Goal: Transaction & Acquisition: Obtain resource

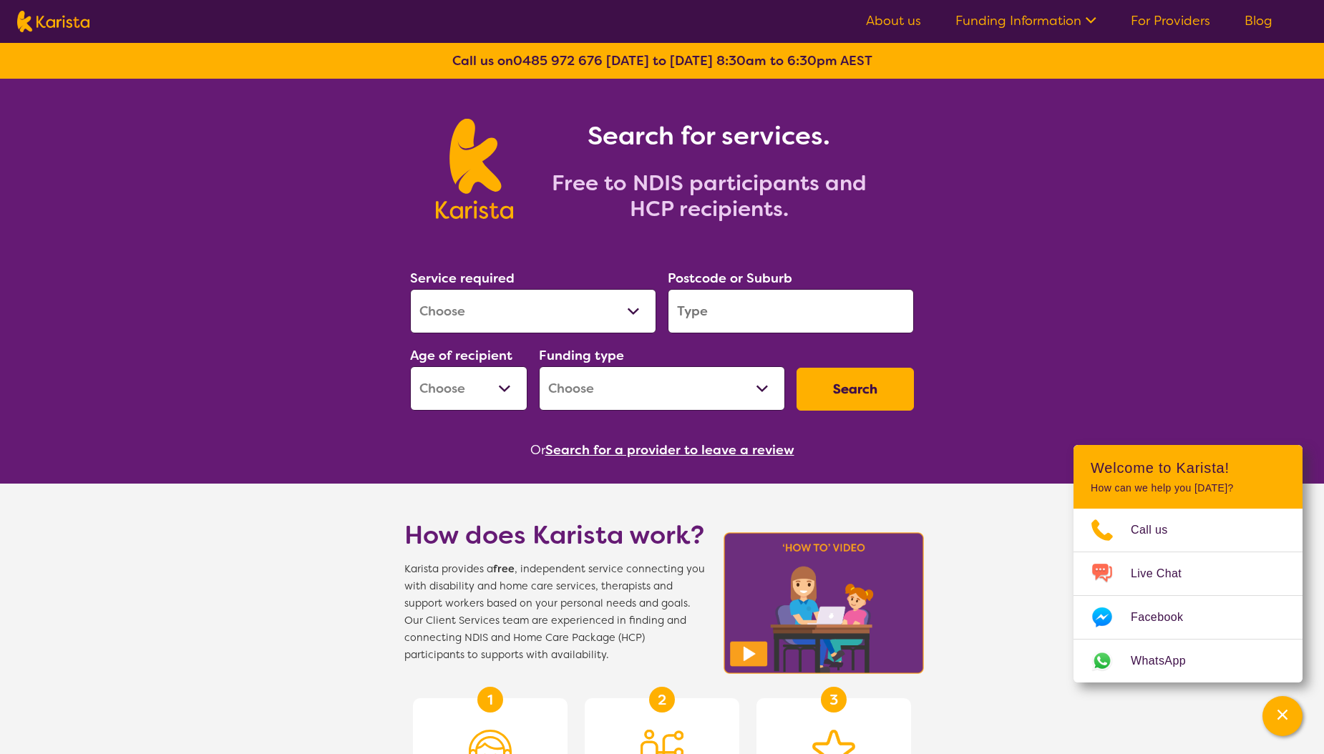
click at [590, 321] on select "Allied Health Assistant Assessment (ADHD or Autism) Behaviour support Counselli…" at bounding box center [533, 311] width 246 height 44
select select "[MEDICAL_DATA]"
click at [410, 289] on select "Allied Health Assistant Assessment (ADHD or Autism) Behaviour support Counselli…" at bounding box center [533, 311] width 246 height 44
click at [750, 380] on select "Home Care Package (HCP) National Disability Insurance Scheme (NDIS) I don't know" at bounding box center [662, 388] width 246 height 44
select select "NDIS"
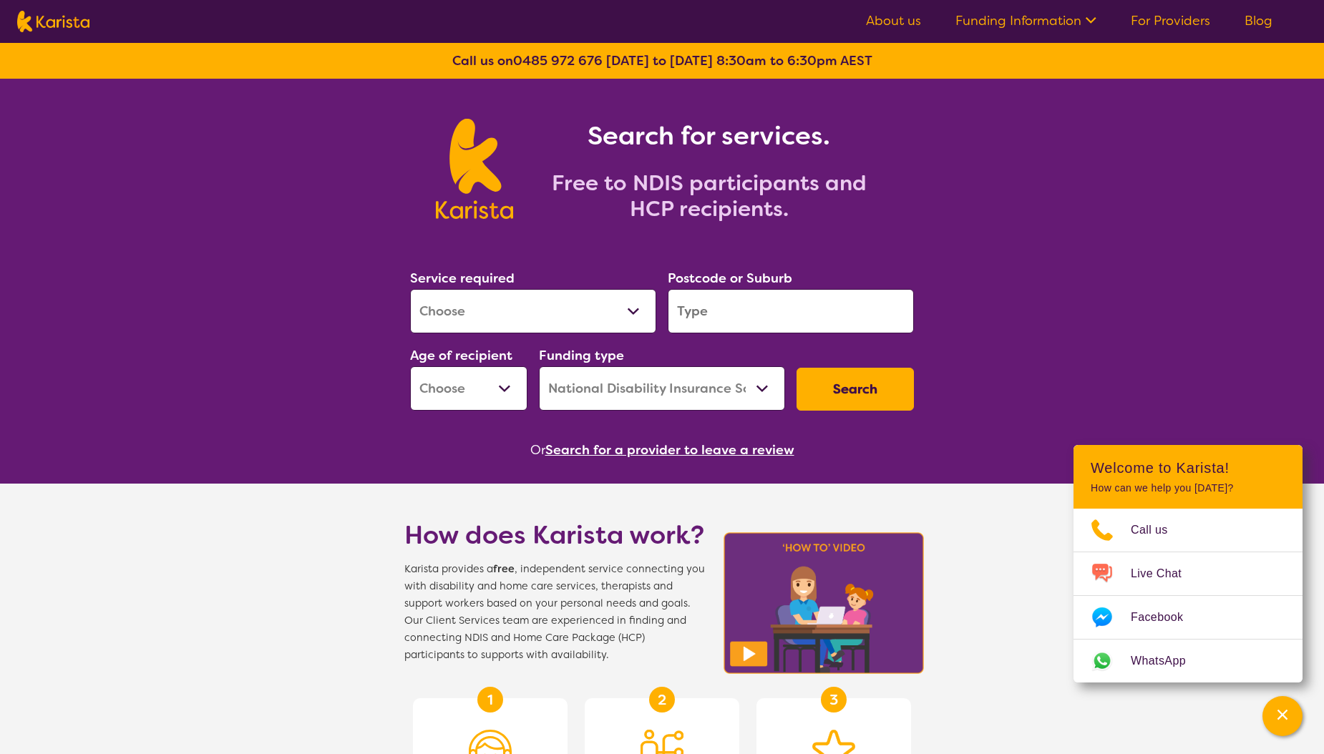
click at [539, 366] on select "Home Care Package (HCP) National Disability Insurance Scheme (NDIS) I don't know" at bounding box center [662, 388] width 246 height 44
click at [494, 391] on select "Early Childhood - 0 to 9 Child - 10 to 11 Adolescent - 12 to 17 Adult - 18 to 6…" at bounding box center [468, 388] width 117 height 44
select select "AS"
click at [410, 366] on select "Early Childhood - 0 to 9 Child - 10 to 11 Adolescent - 12 to 17 Adult - 18 to 6…" at bounding box center [468, 388] width 117 height 44
click at [731, 316] on input "search" at bounding box center [791, 311] width 246 height 44
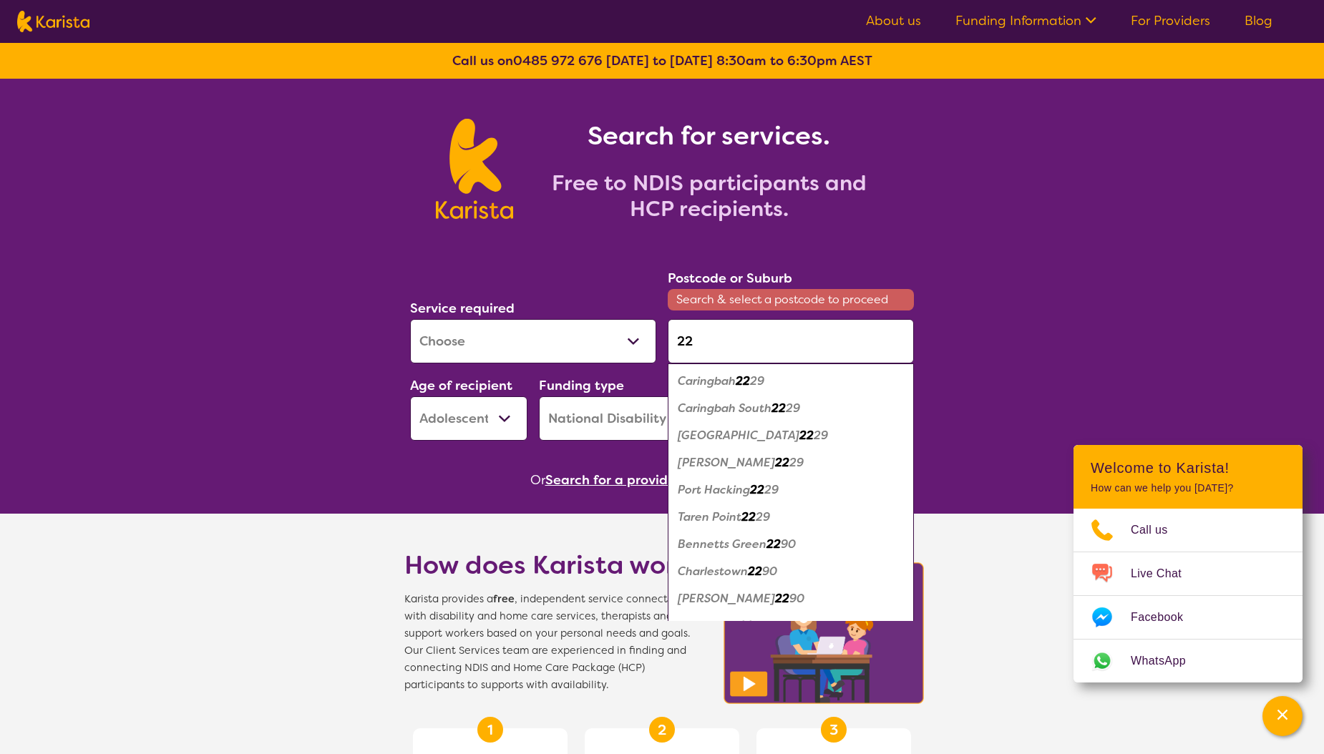
type input "2"
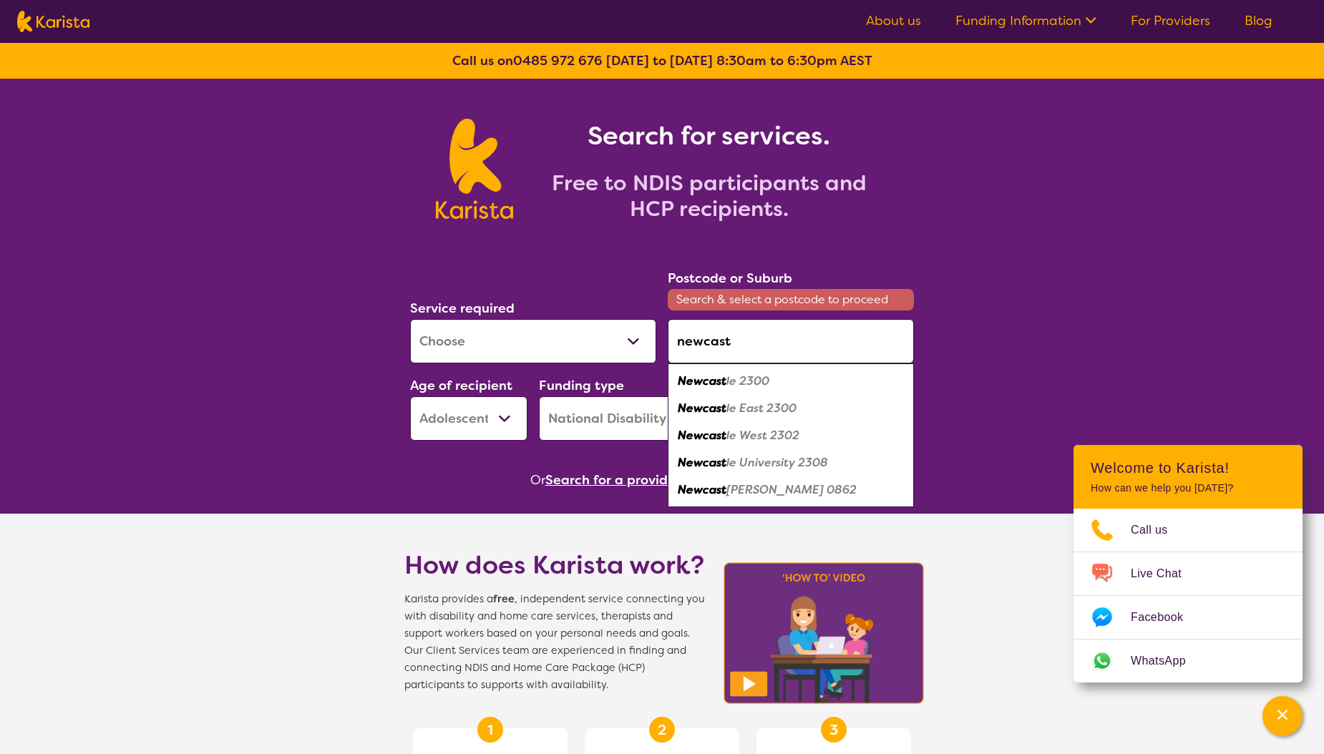
click at [771, 378] on div "Newcast le 2300" at bounding box center [791, 381] width 232 height 27
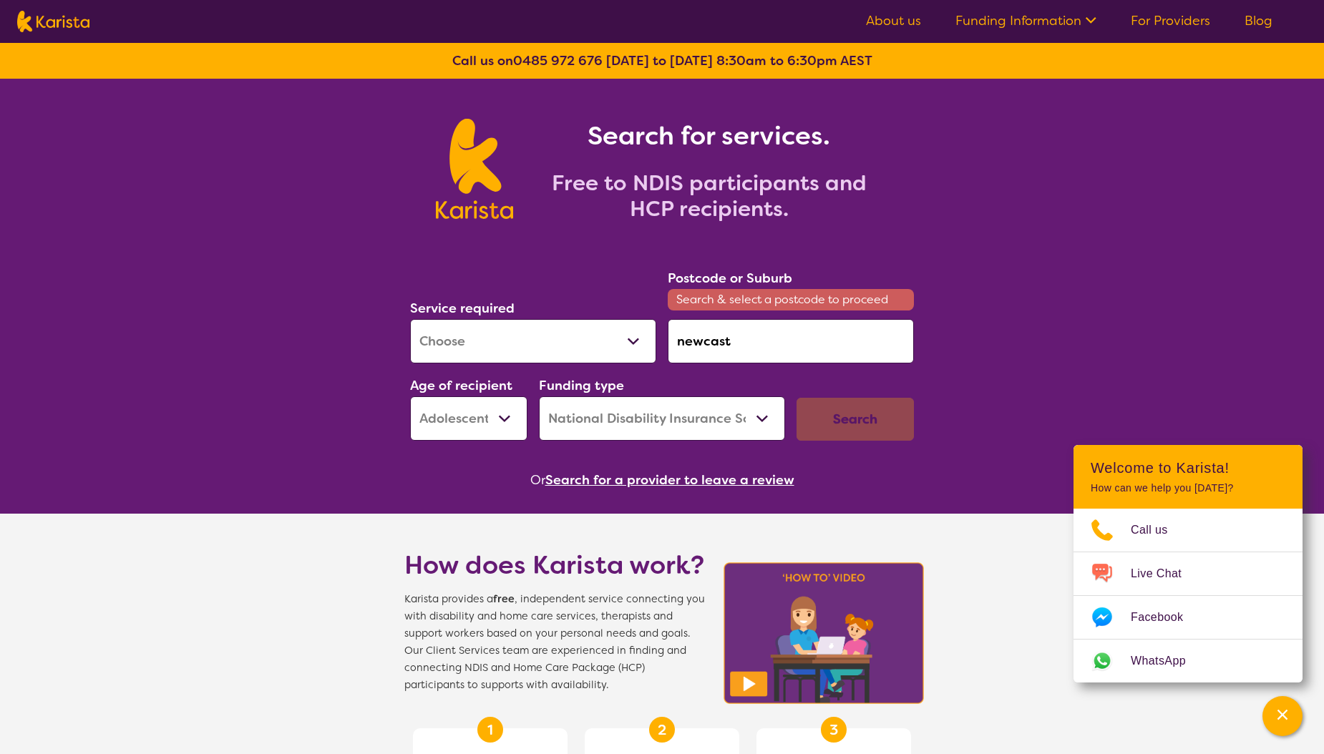
type input "2300"
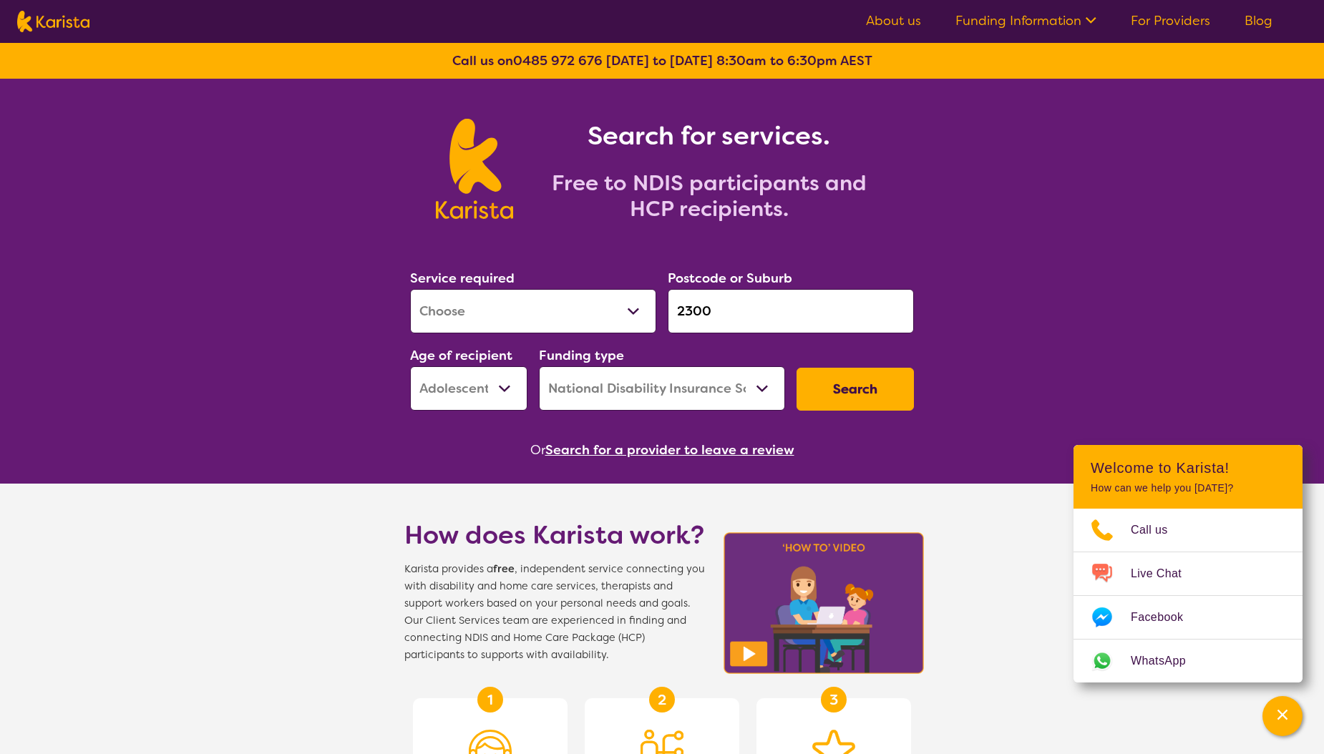
click at [849, 384] on button "Search" at bounding box center [854, 389] width 117 height 43
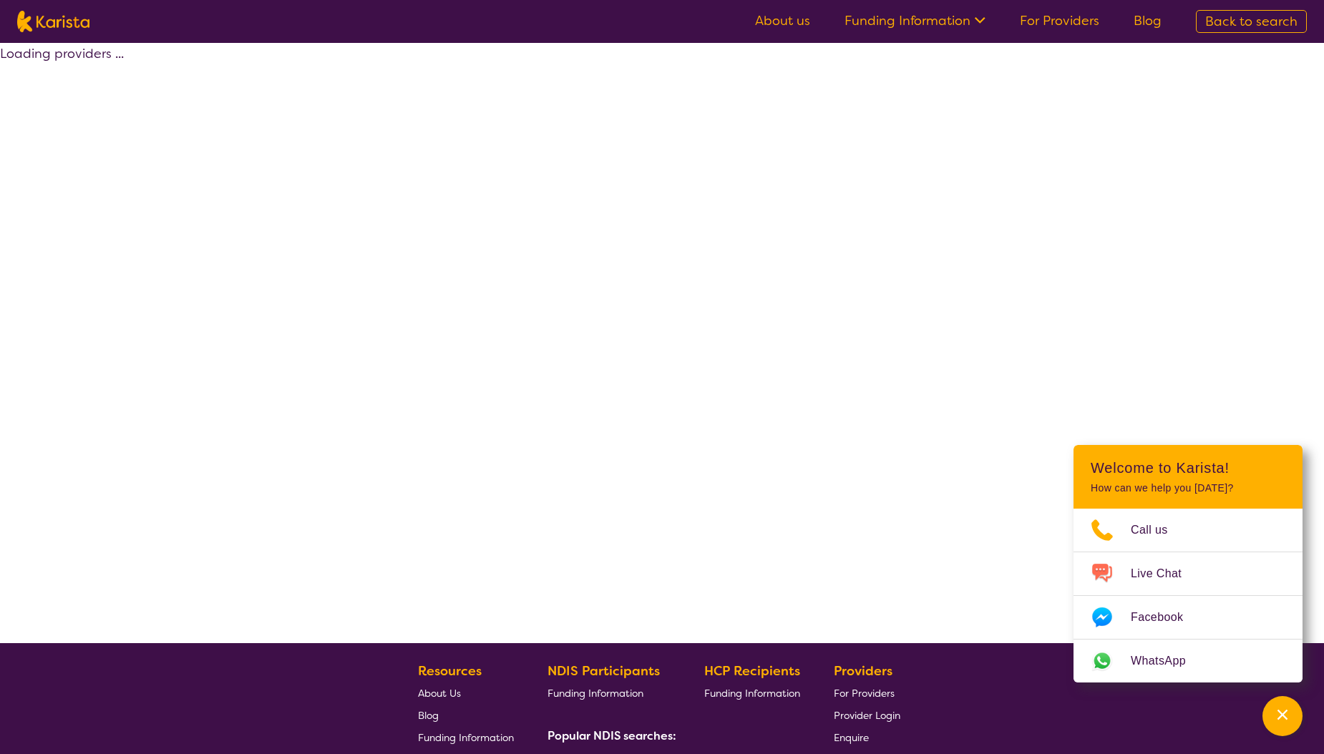
select select "by_score"
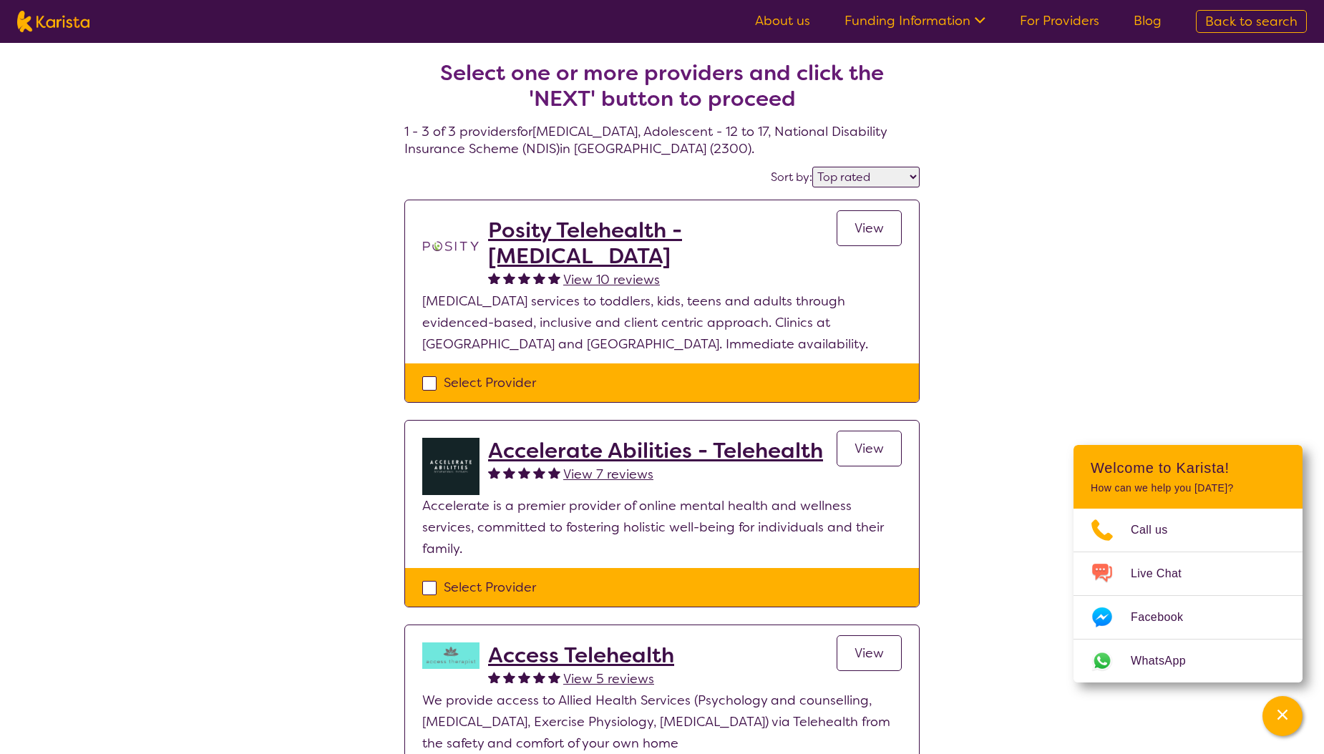
select select "[MEDICAL_DATA]"
select select "AS"
select select "NDIS"
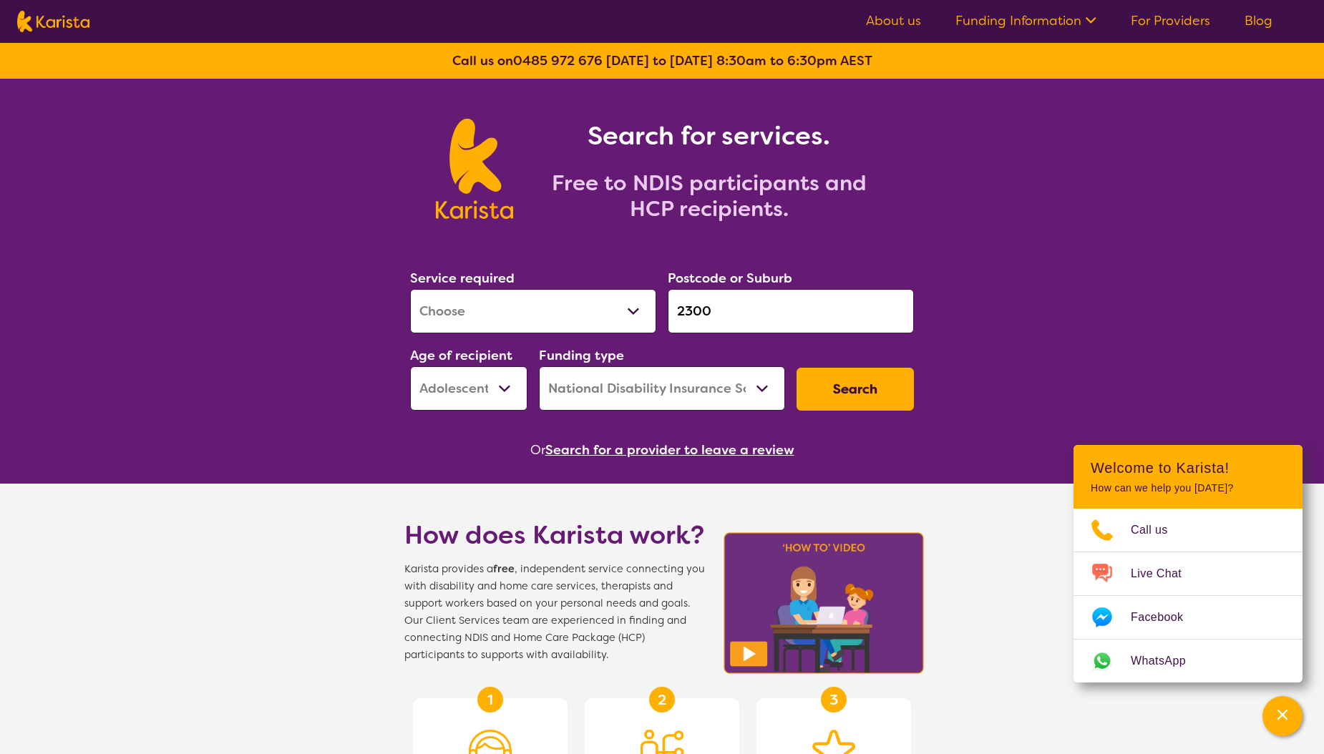
drag, startPoint x: 731, startPoint y: 297, endPoint x: 580, endPoint y: 297, distance: 151.7
click at [580, 297] on div "Service required Allied Health Assistant Assessment (ADHD or Autism) Behaviour …" at bounding box center [661, 339] width 515 height 155
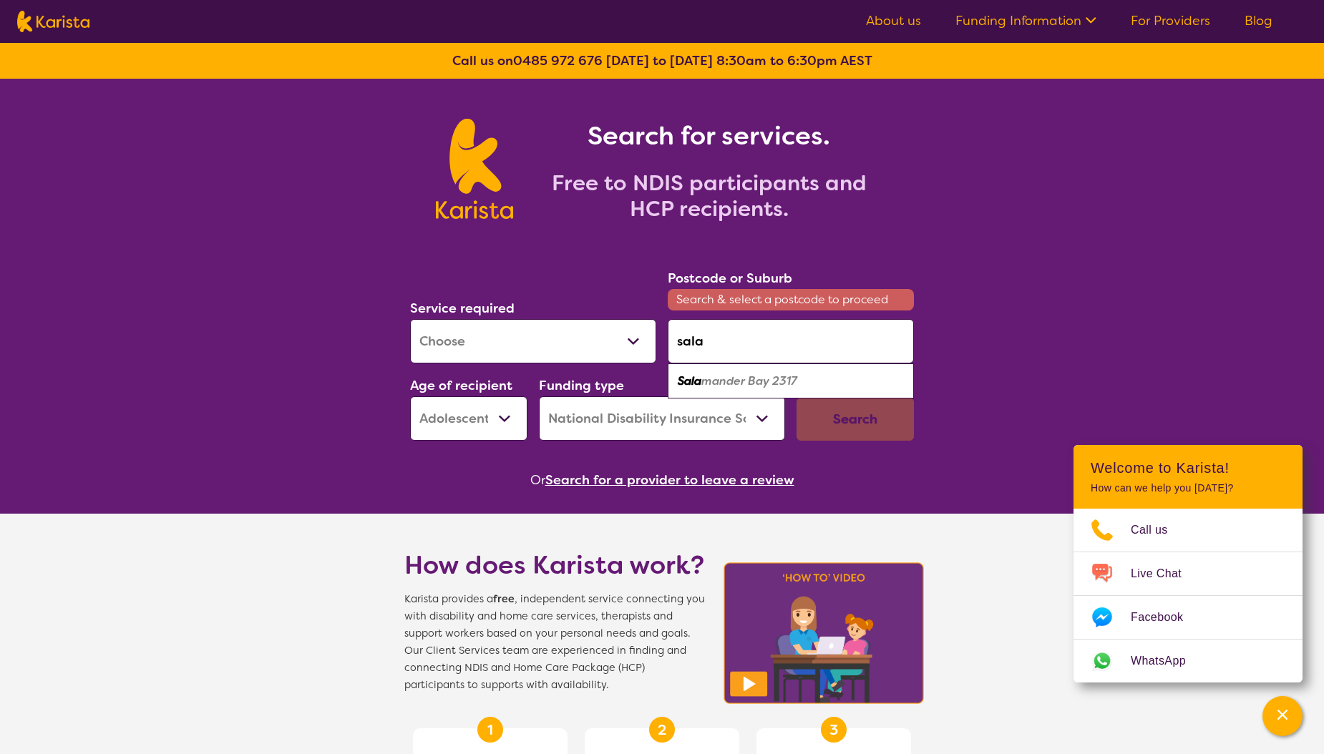
click at [771, 381] on em "mander Bay 2317" at bounding box center [749, 381] width 96 height 15
type input "2317"
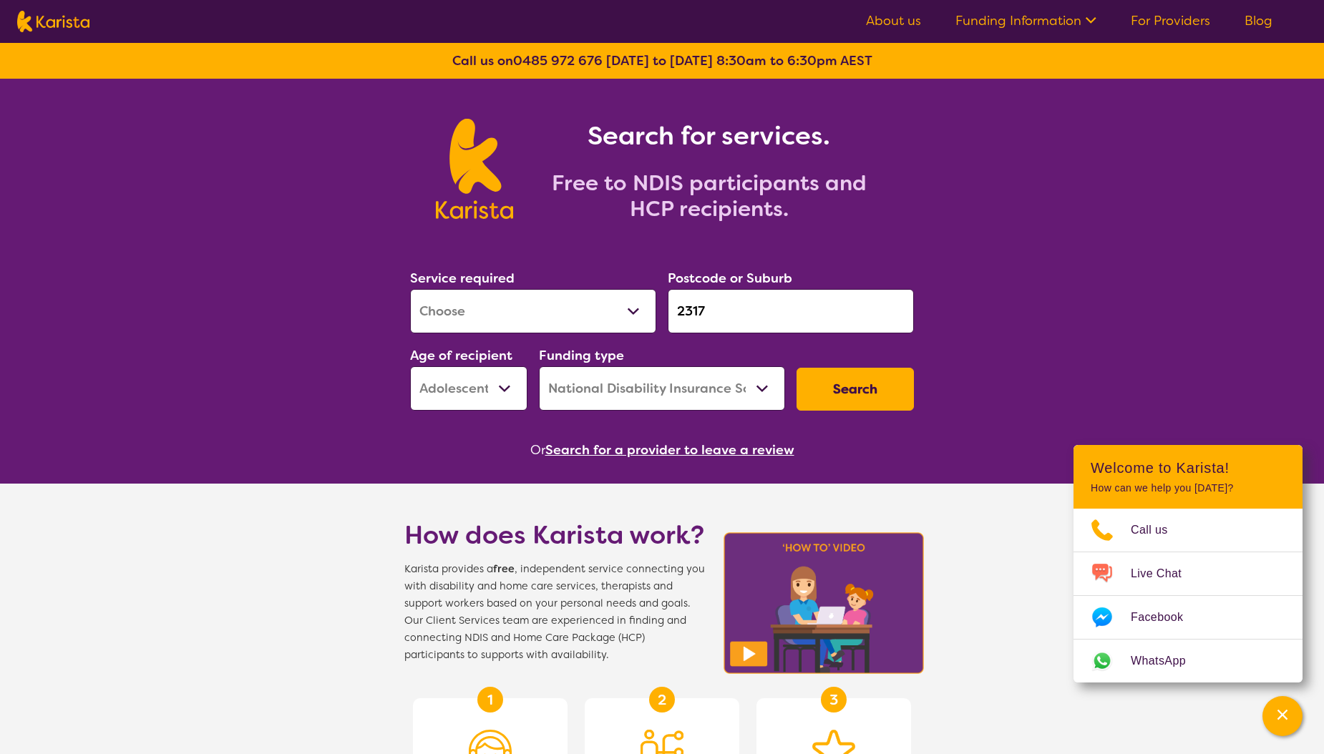
click at [883, 379] on button "Search" at bounding box center [854, 389] width 117 height 43
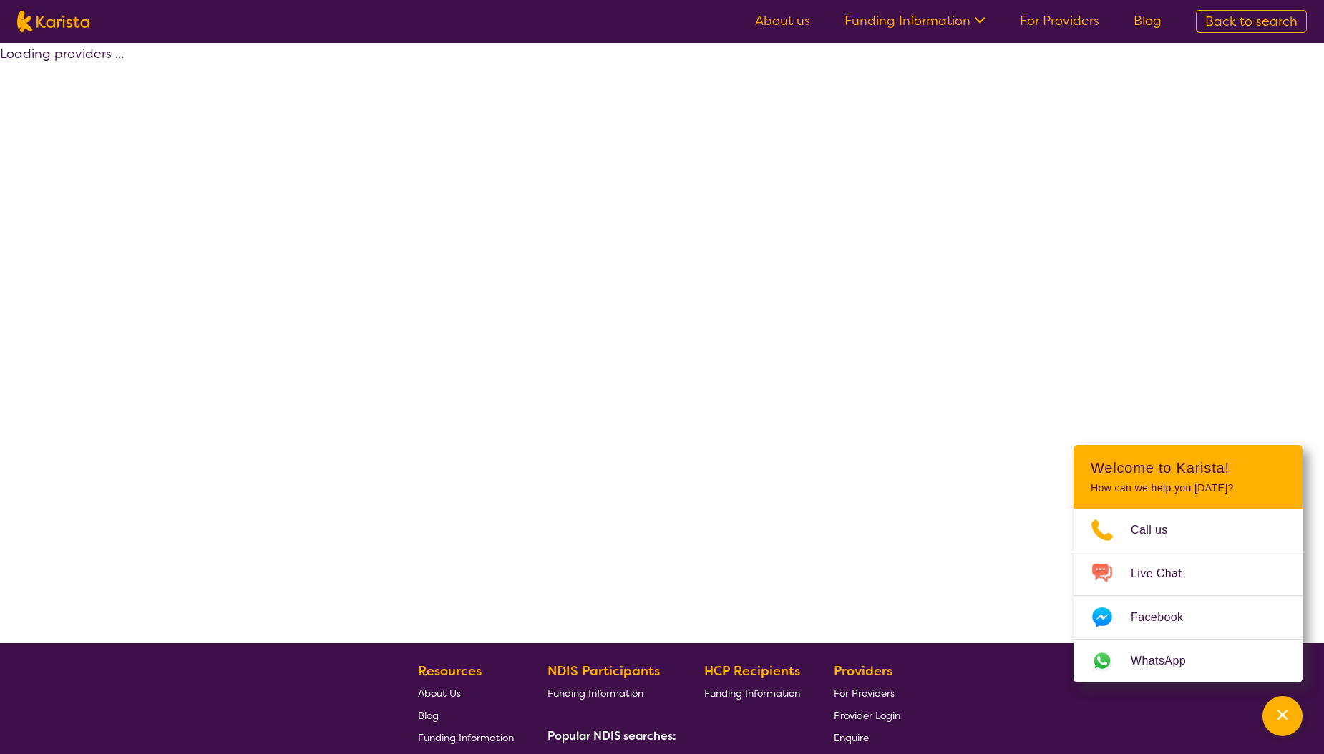
select select "by_score"
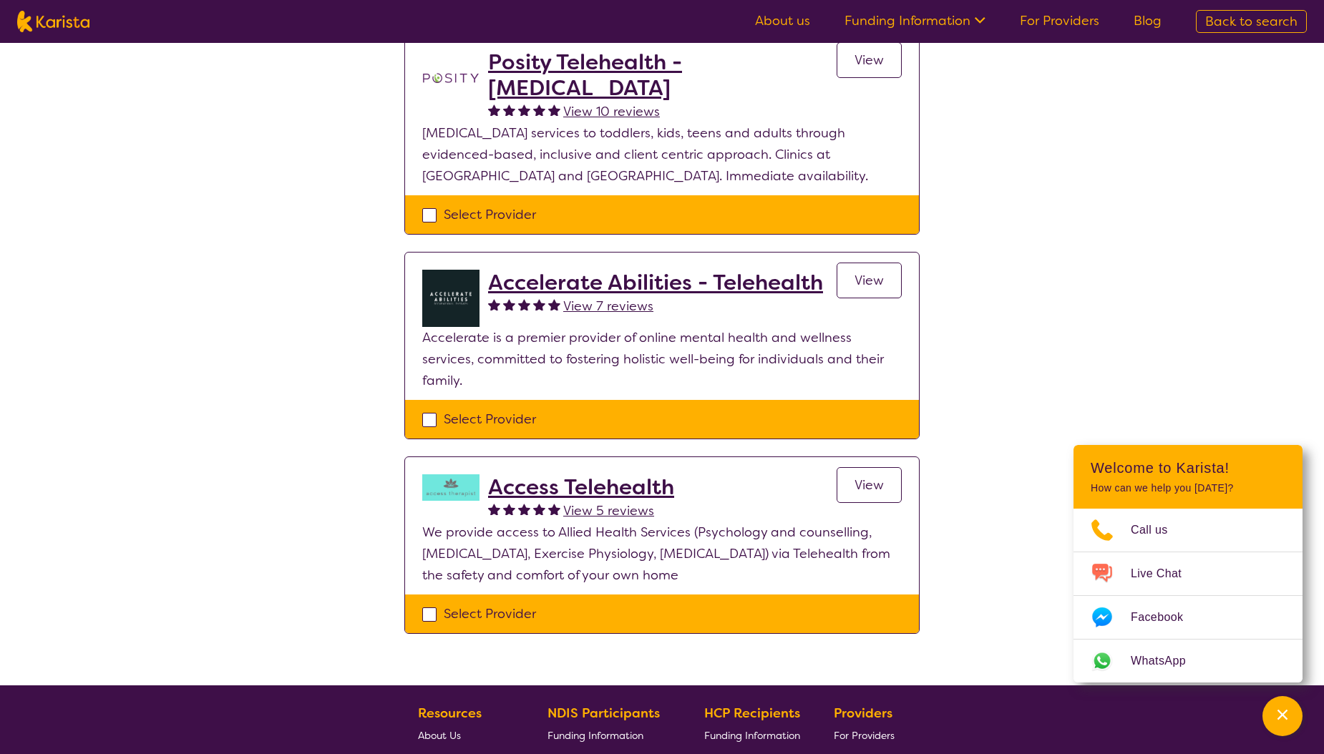
scroll to position [72, 0]
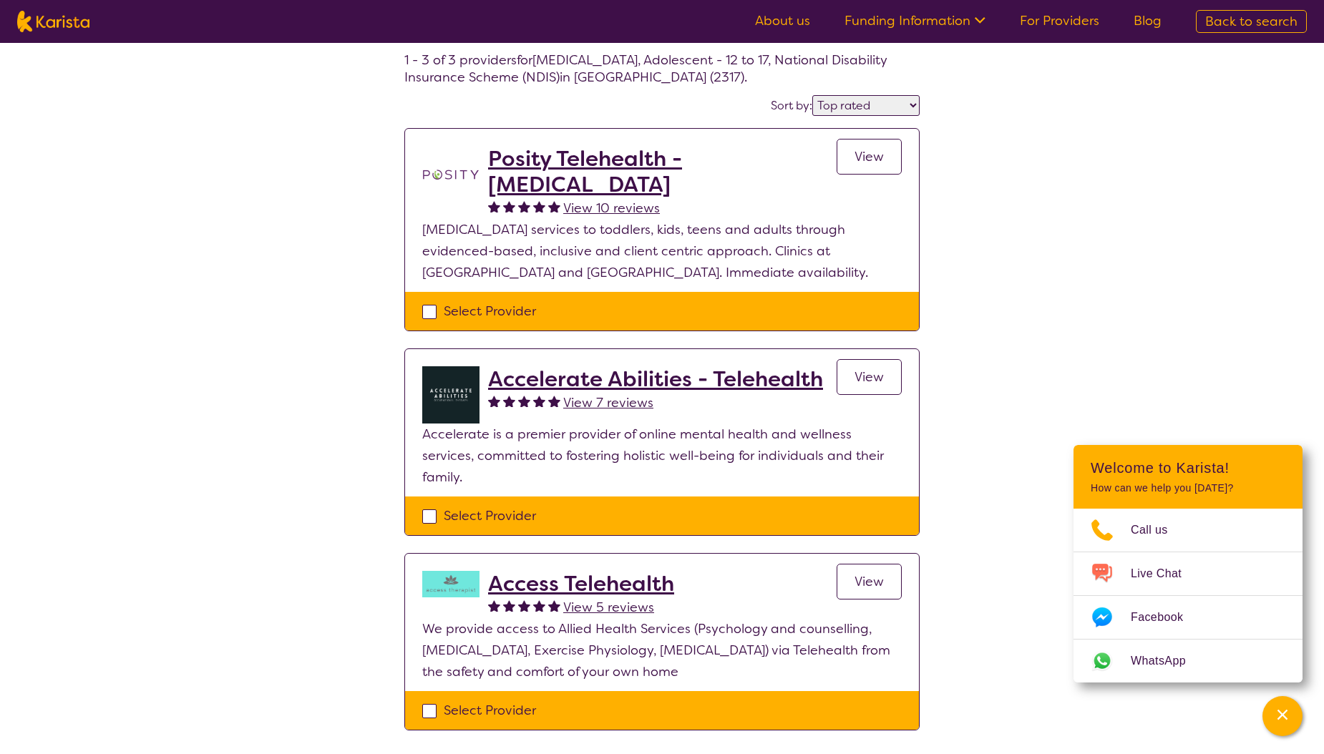
click at [716, 160] on h2 "Posity Telehealth - [MEDICAL_DATA]" at bounding box center [662, 172] width 348 height 52
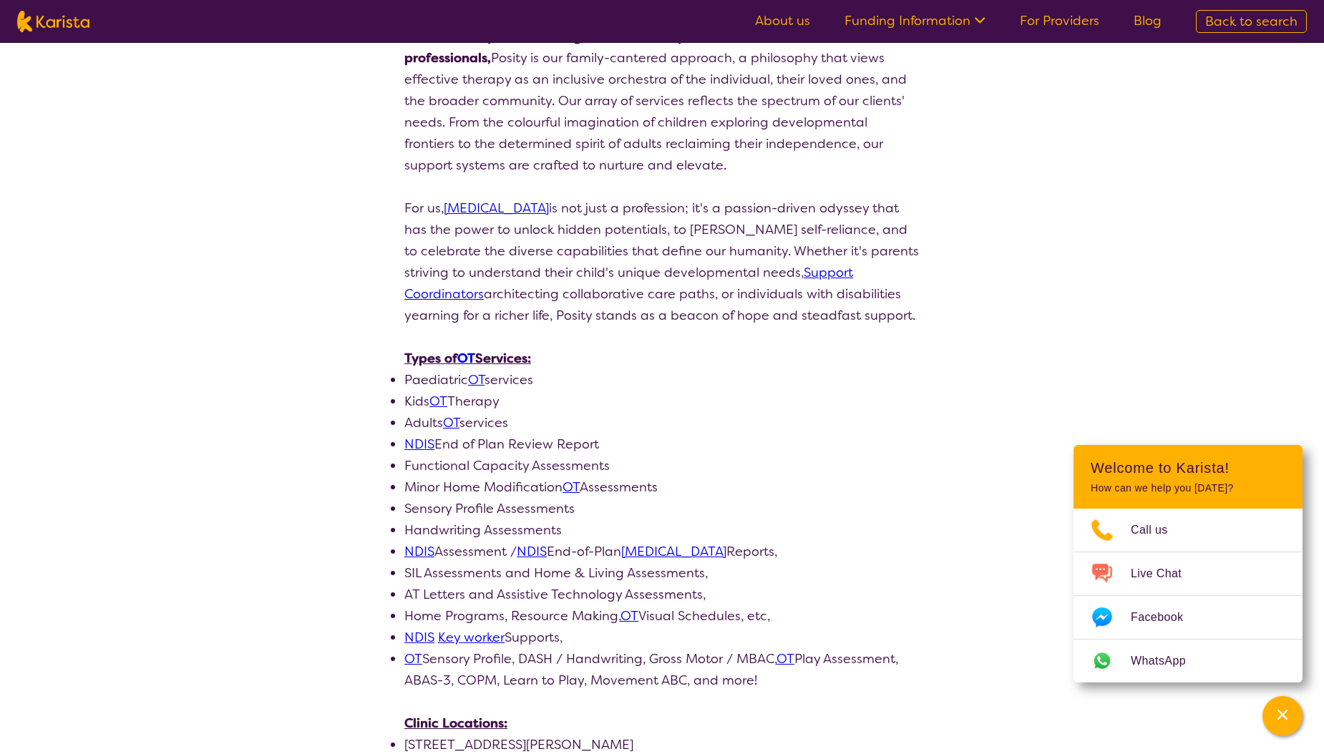
scroll to position [215, 0]
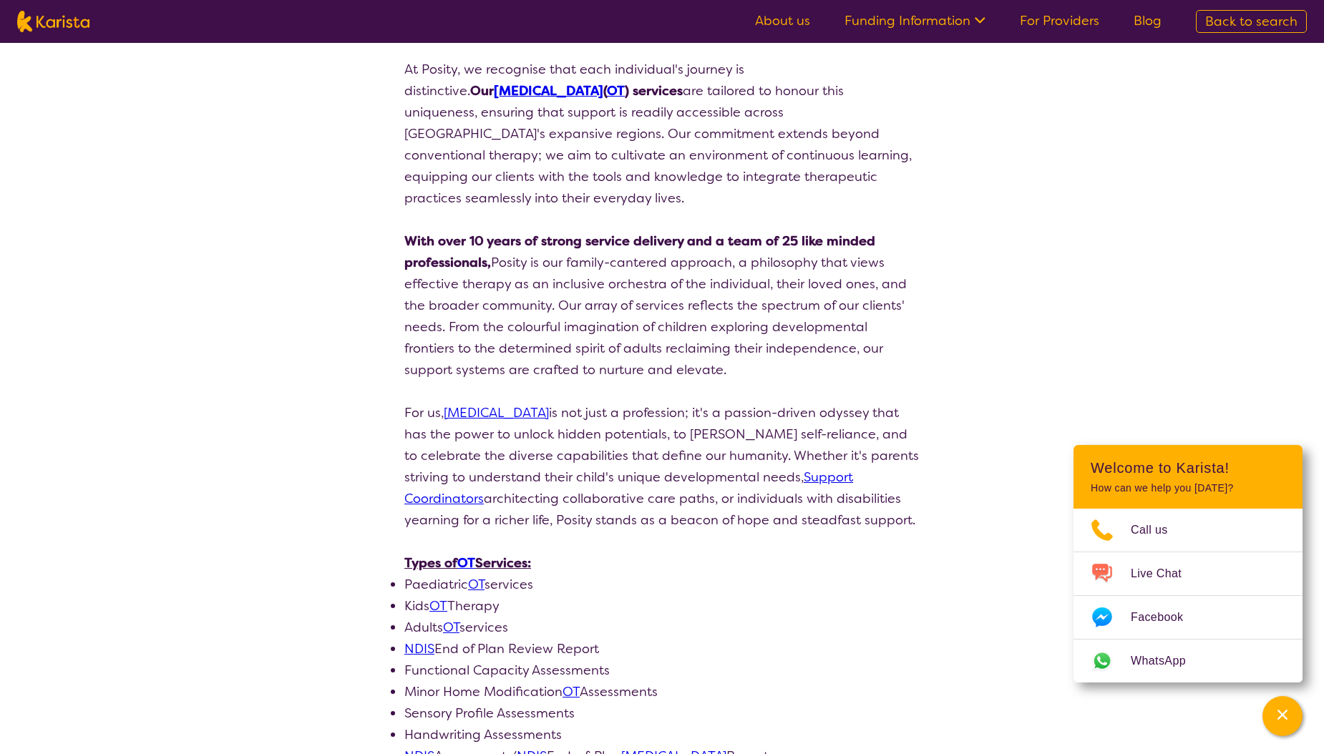
scroll to position [72, 0]
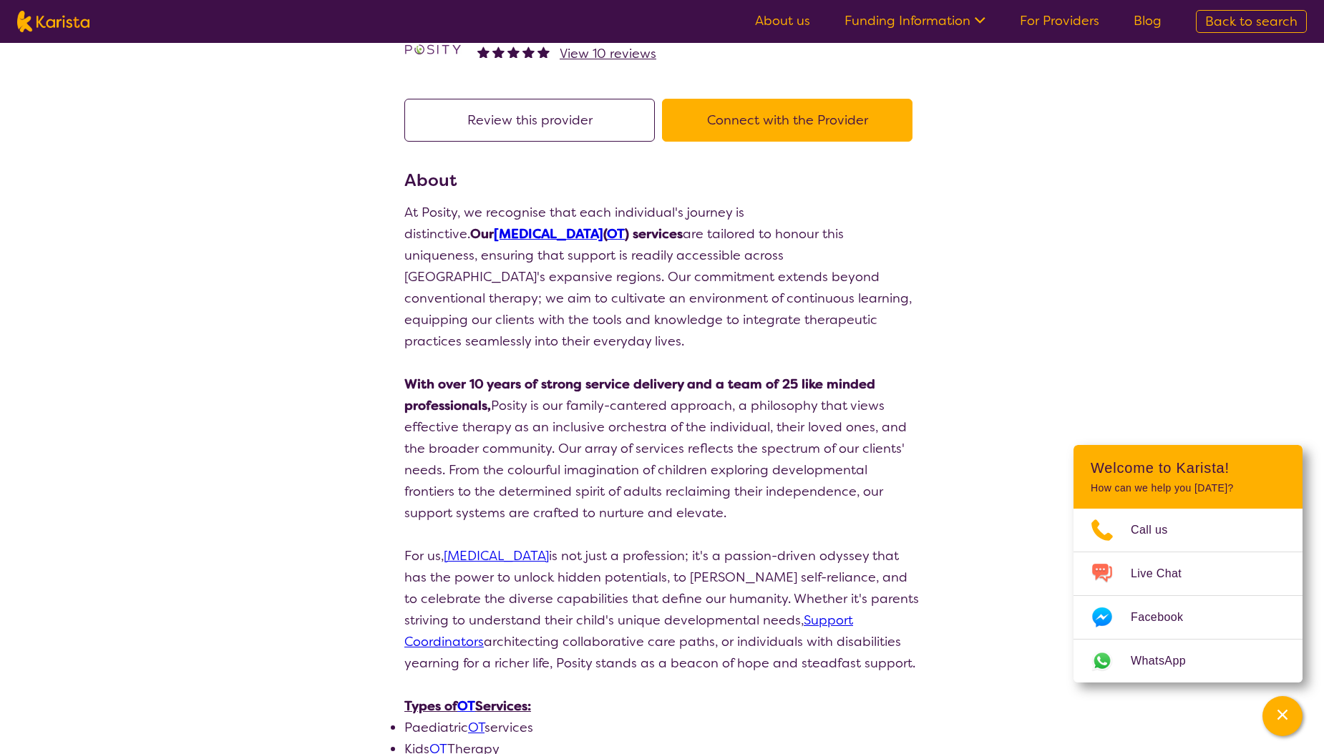
select select "by_score"
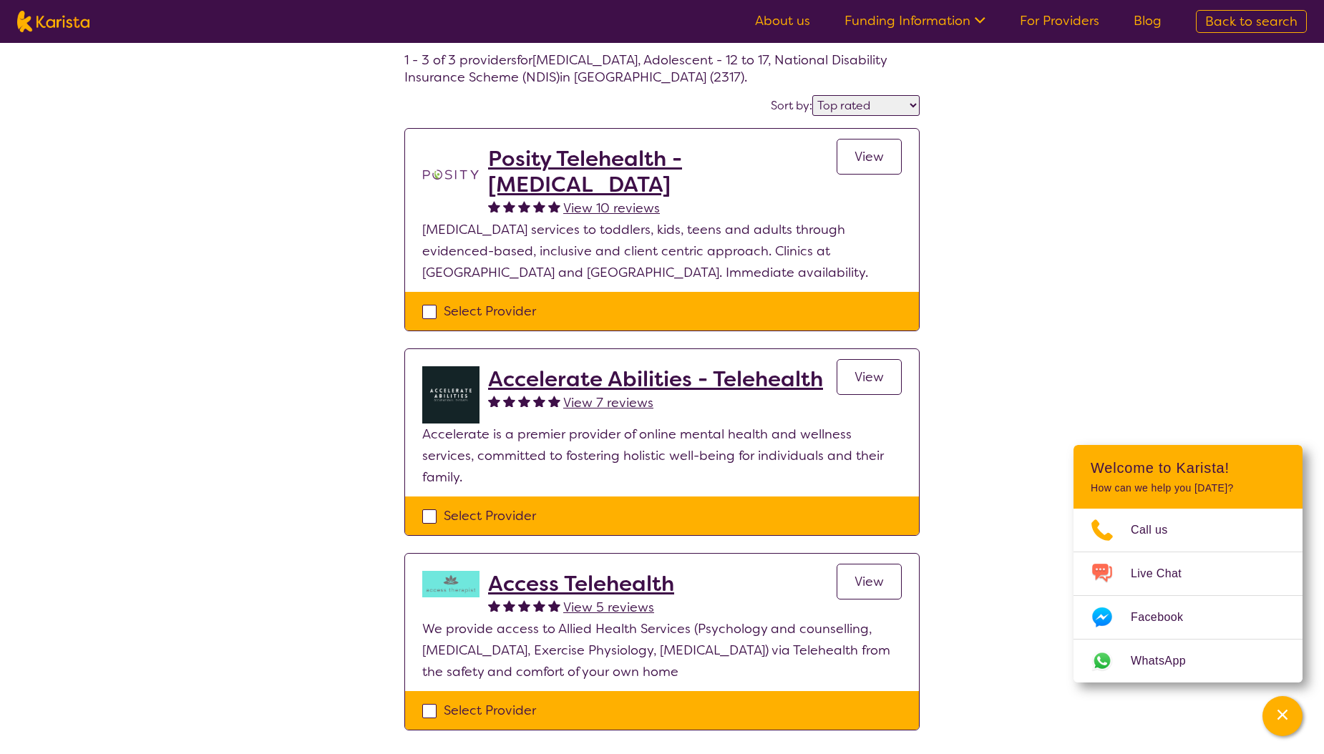
click at [545, 373] on h2 "Accelerate Abilities - Telehealth" at bounding box center [655, 379] width 335 height 26
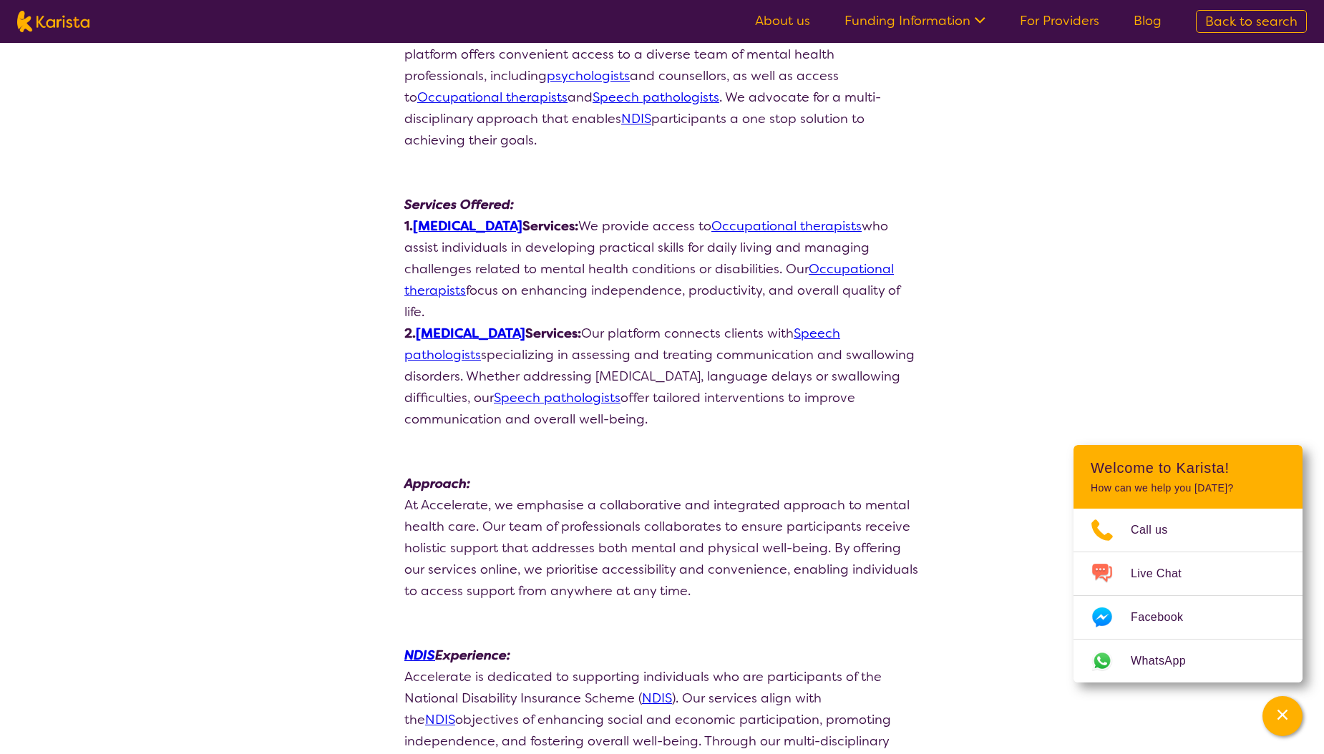
scroll to position [143, 0]
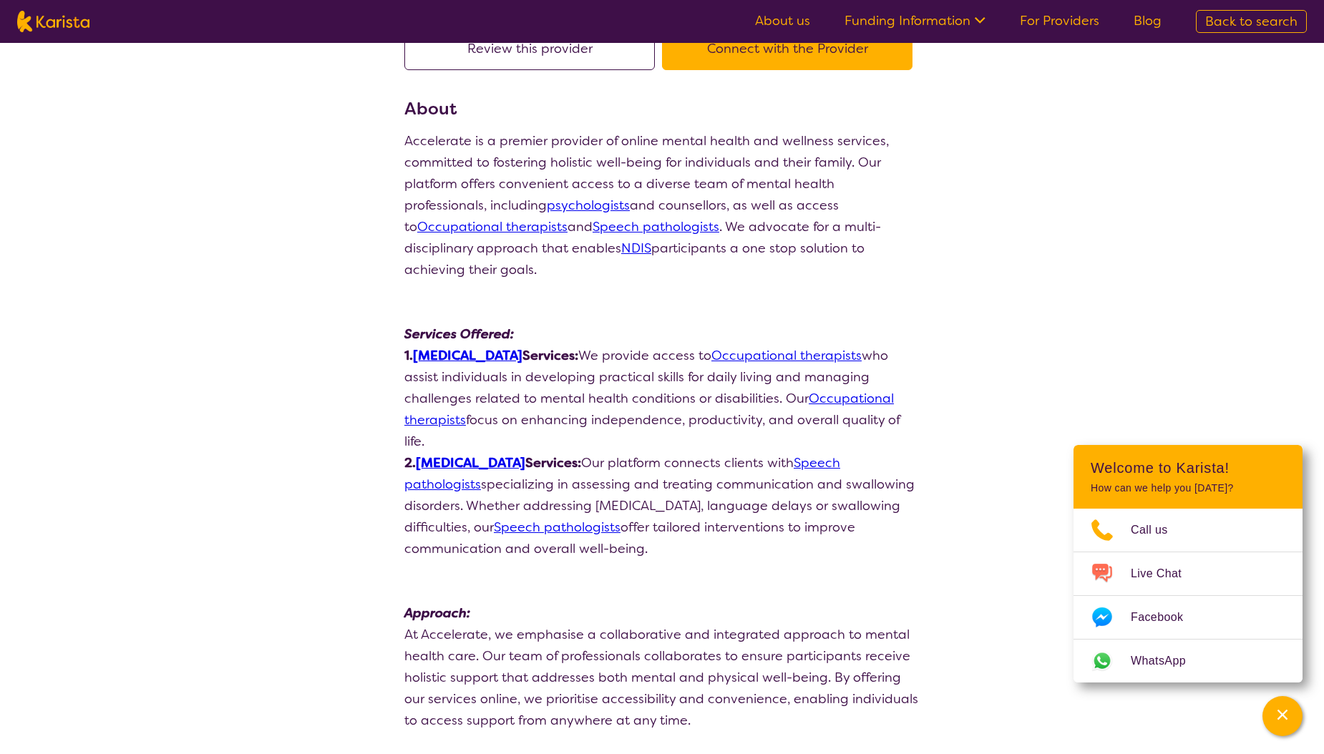
click at [521, 347] on link "[MEDICAL_DATA]" at bounding box center [467, 355] width 109 height 17
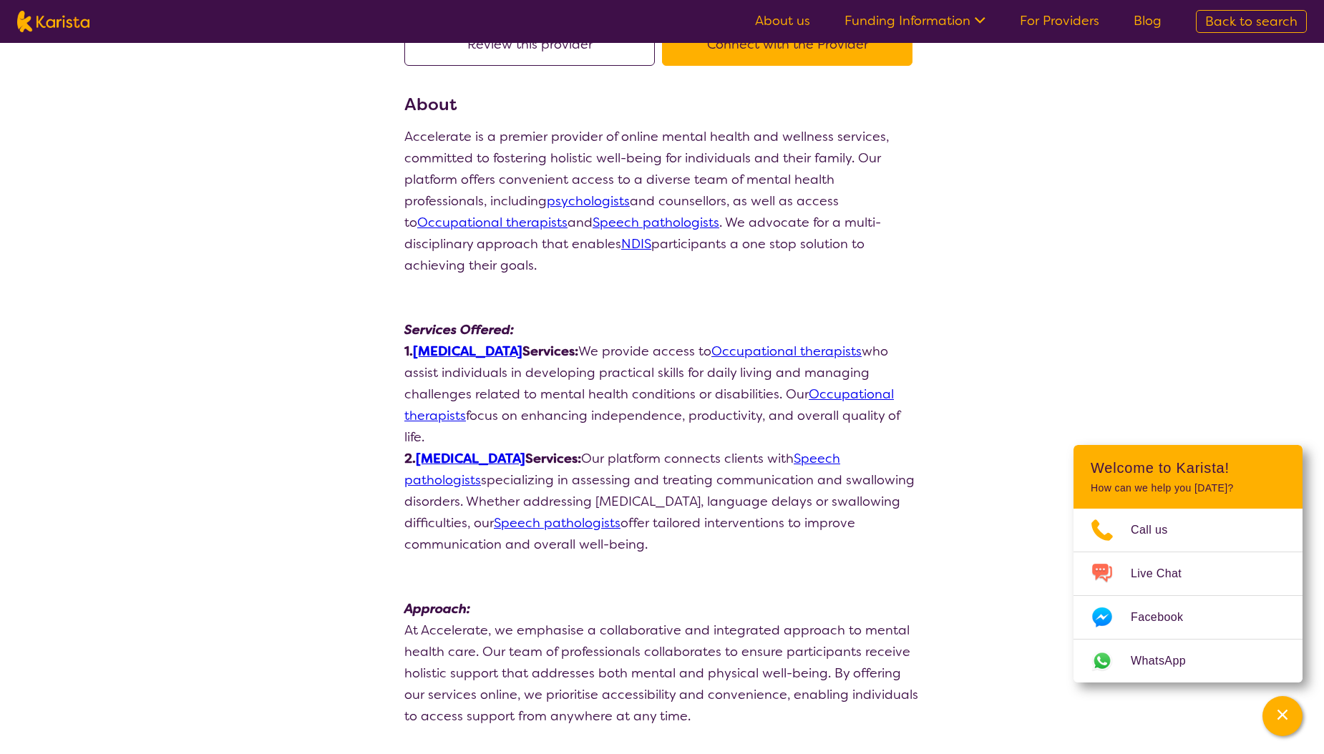
scroll to position [286, 0]
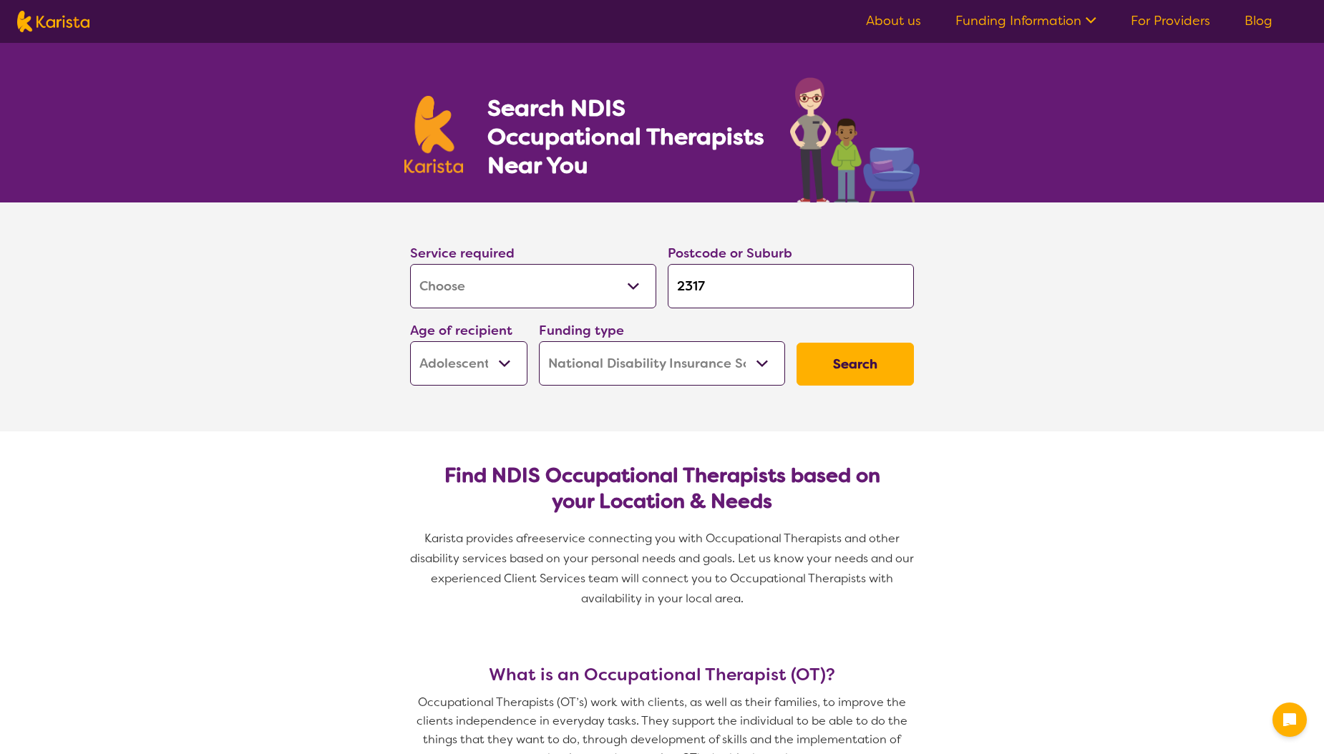
select select "[MEDICAL_DATA]"
select select "AS"
select select "NDIS"
select select "[MEDICAL_DATA]"
select select "AS"
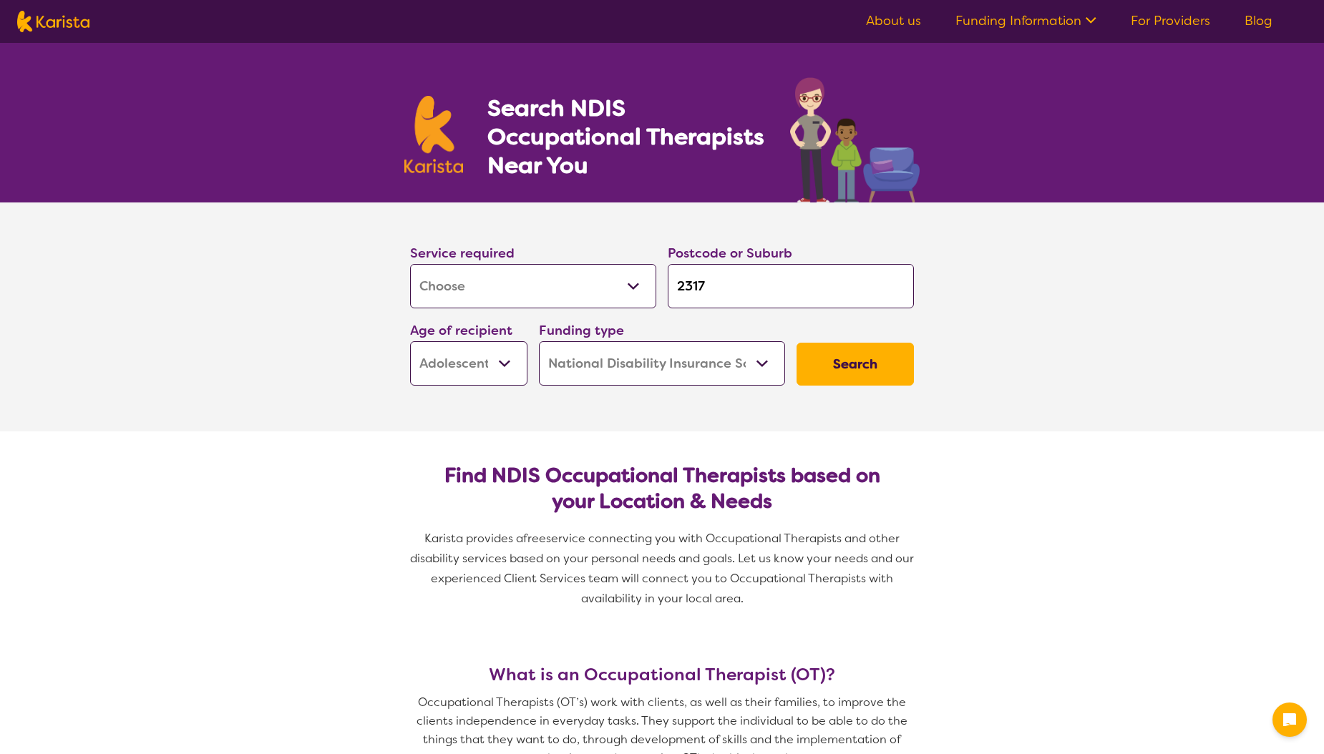
select select "NDIS"
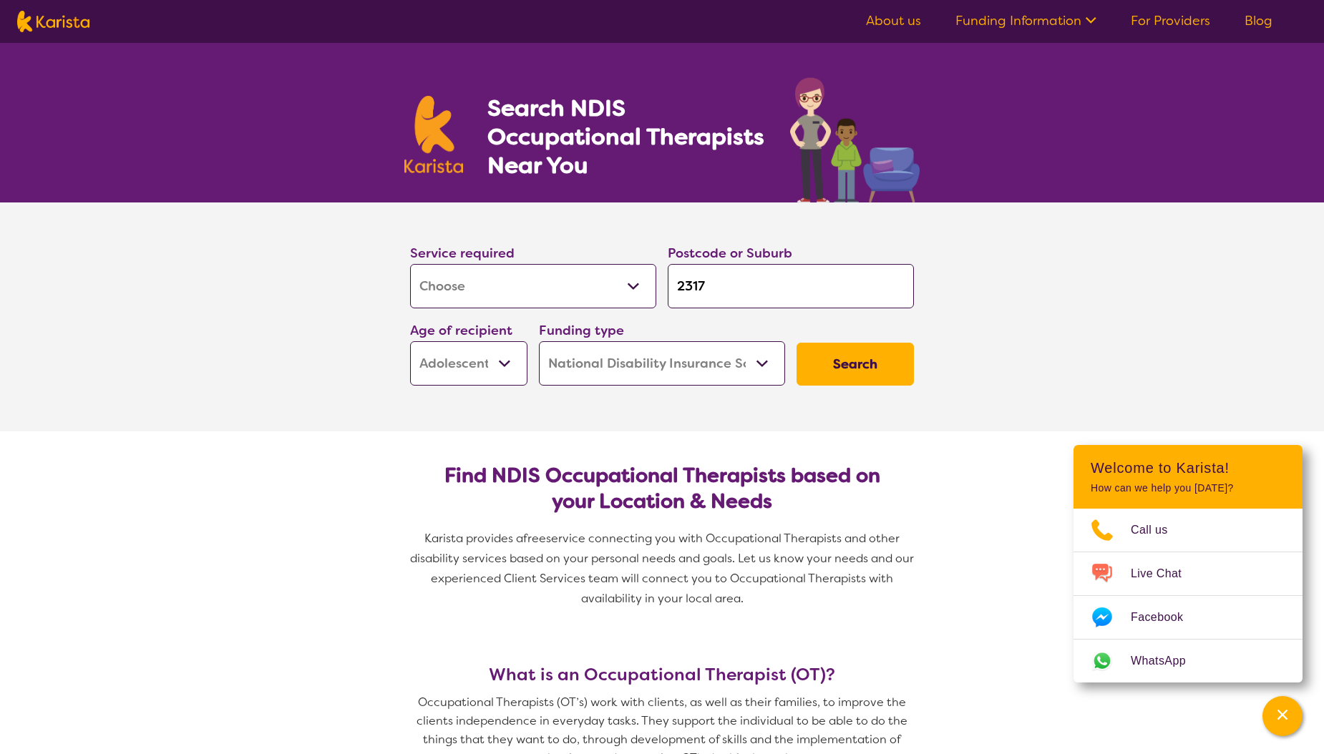
click at [844, 356] on button "Search" at bounding box center [854, 364] width 117 height 43
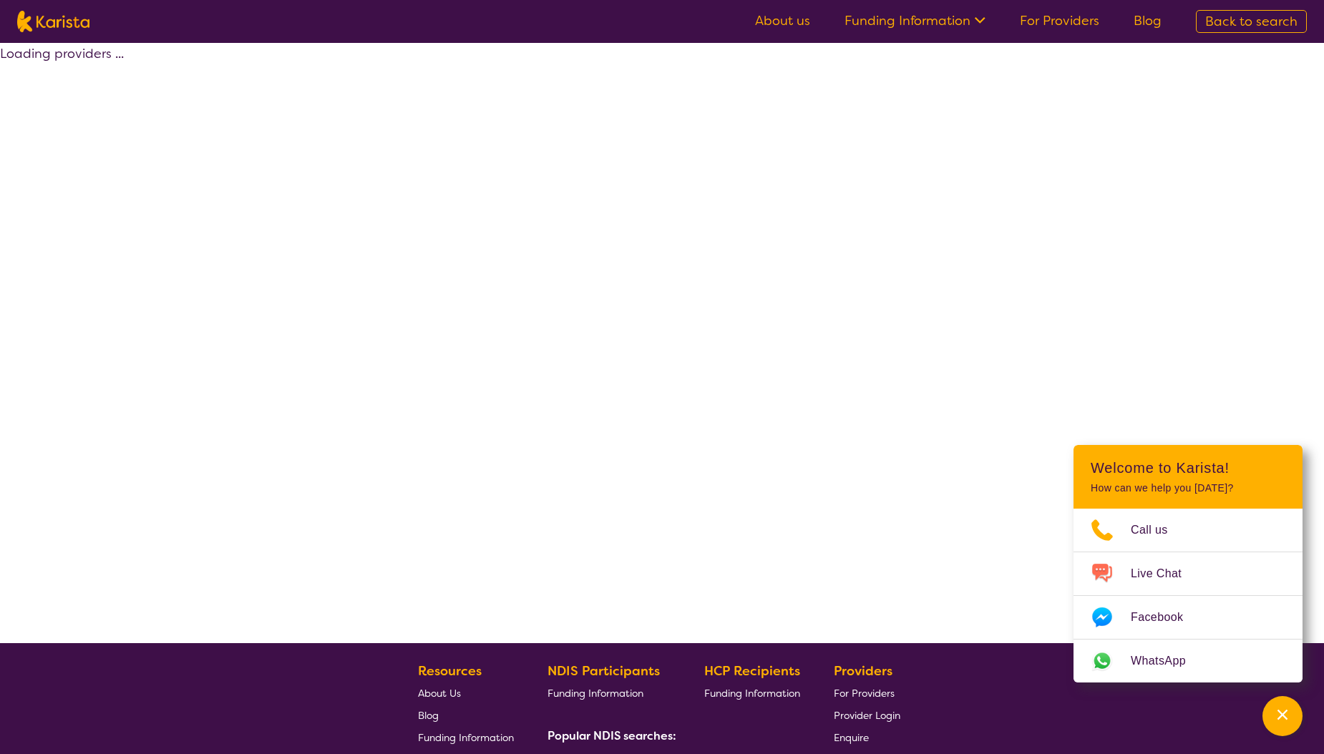
select select "by_score"
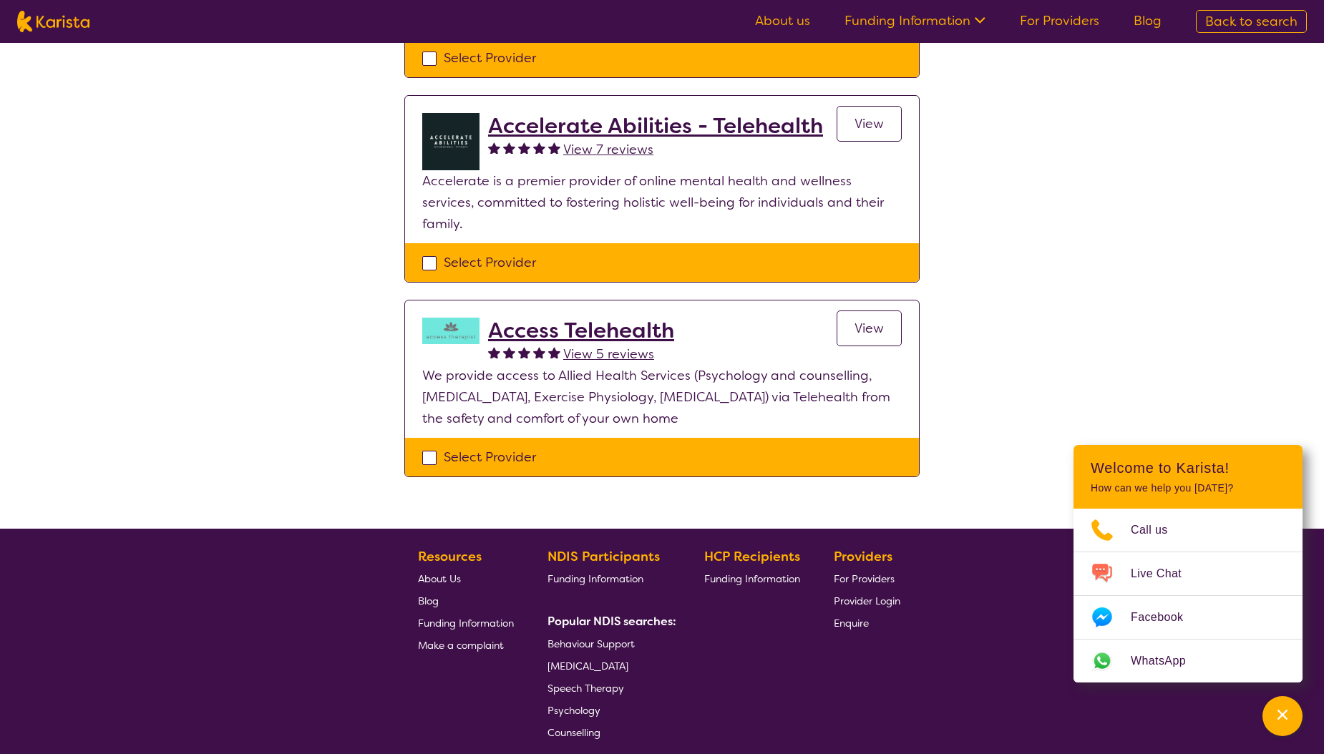
scroll to position [208, 0]
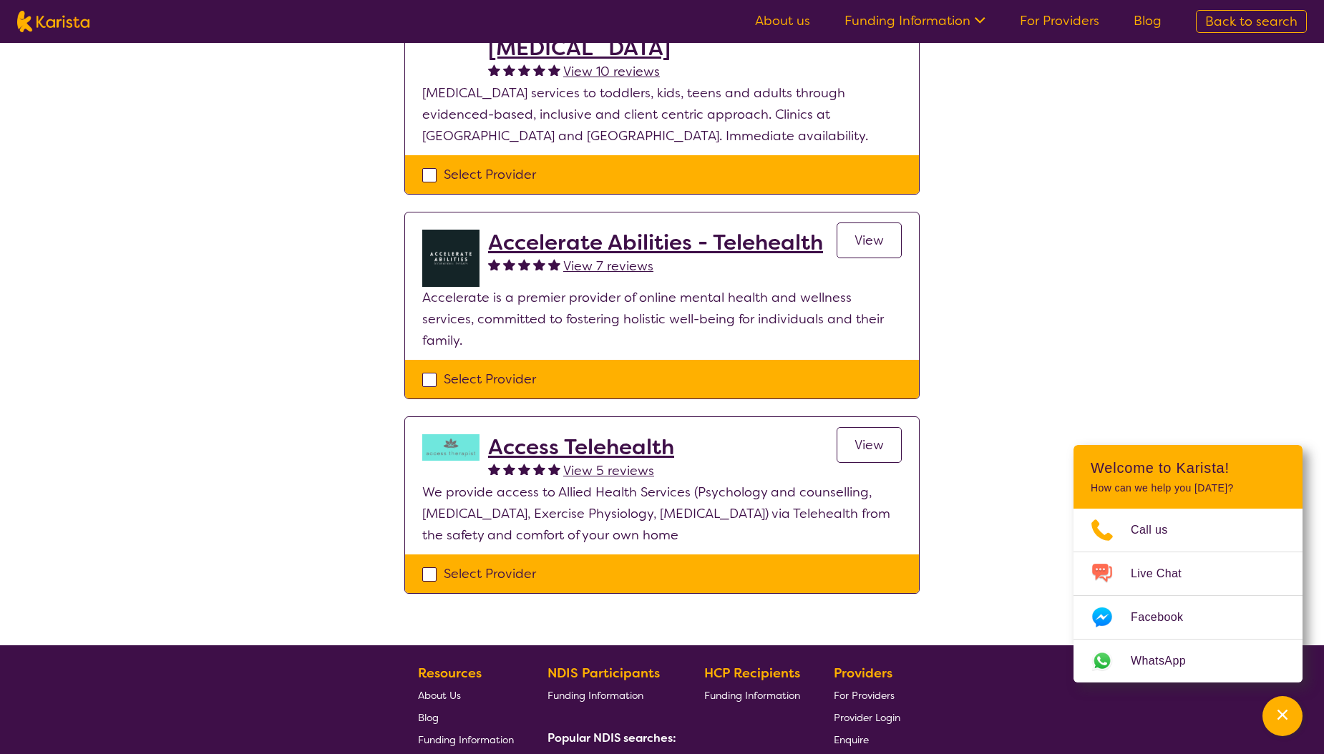
click at [422, 368] on div "Select Provider" at bounding box center [661, 378] width 479 height 21
checkbox input "true"
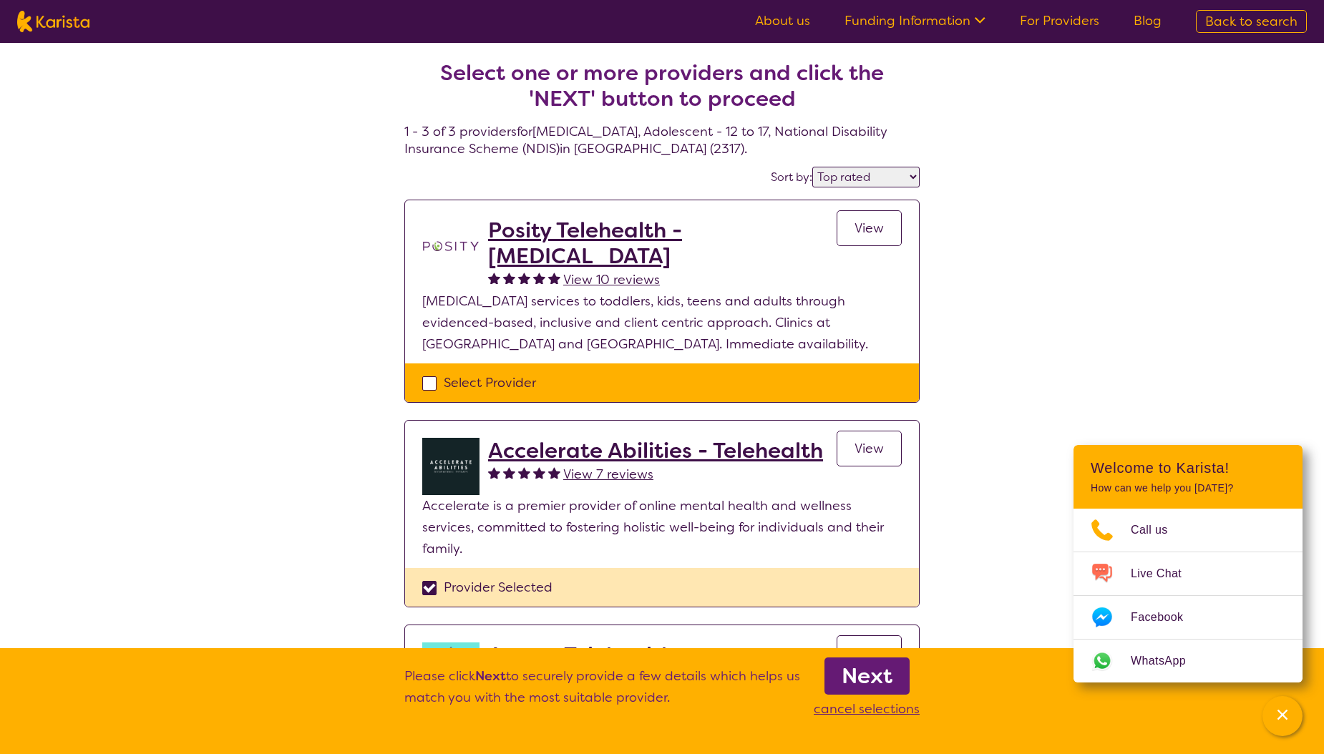
click at [859, 662] on b "Next" at bounding box center [866, 676] width 51 height 29
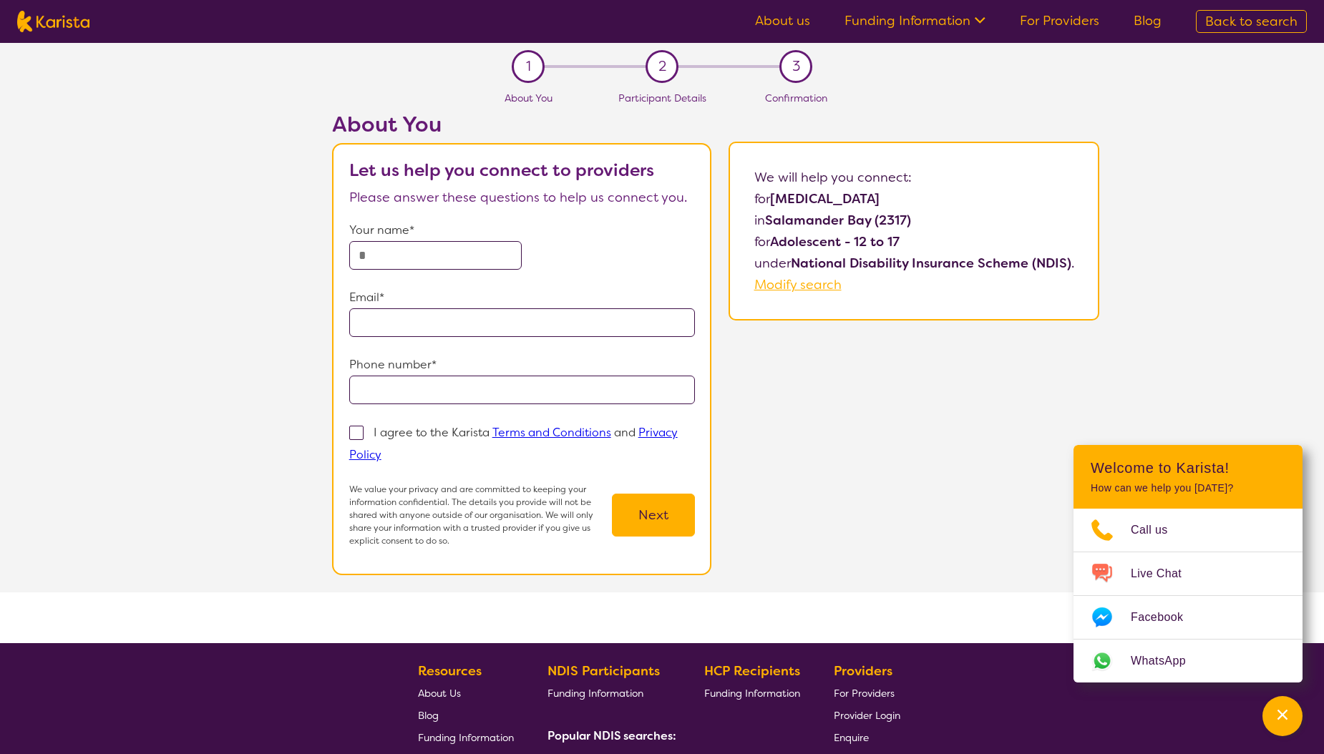
select select "by_score"
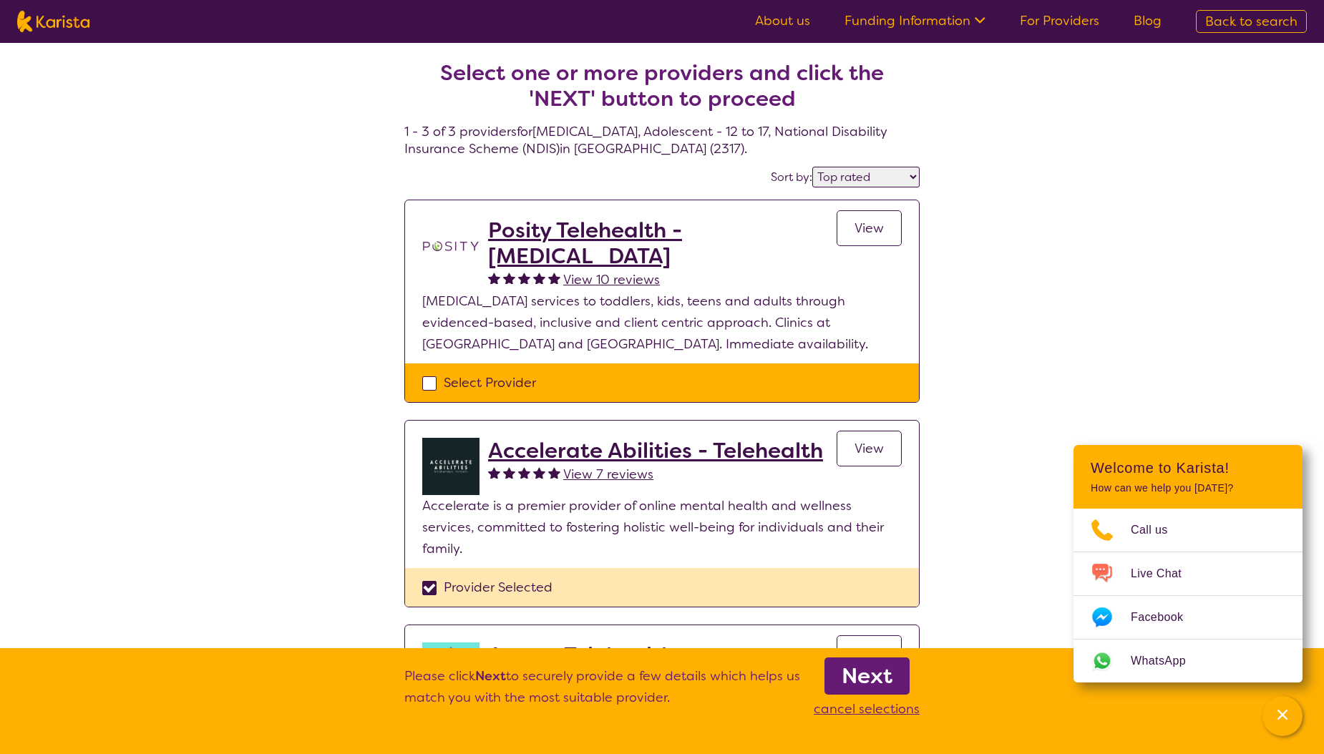
select select "[MEDICAL_DATA]"
select select "AS"
select select "NDIS"
select select "[MEDICAL_DATA]"
select select "AS"
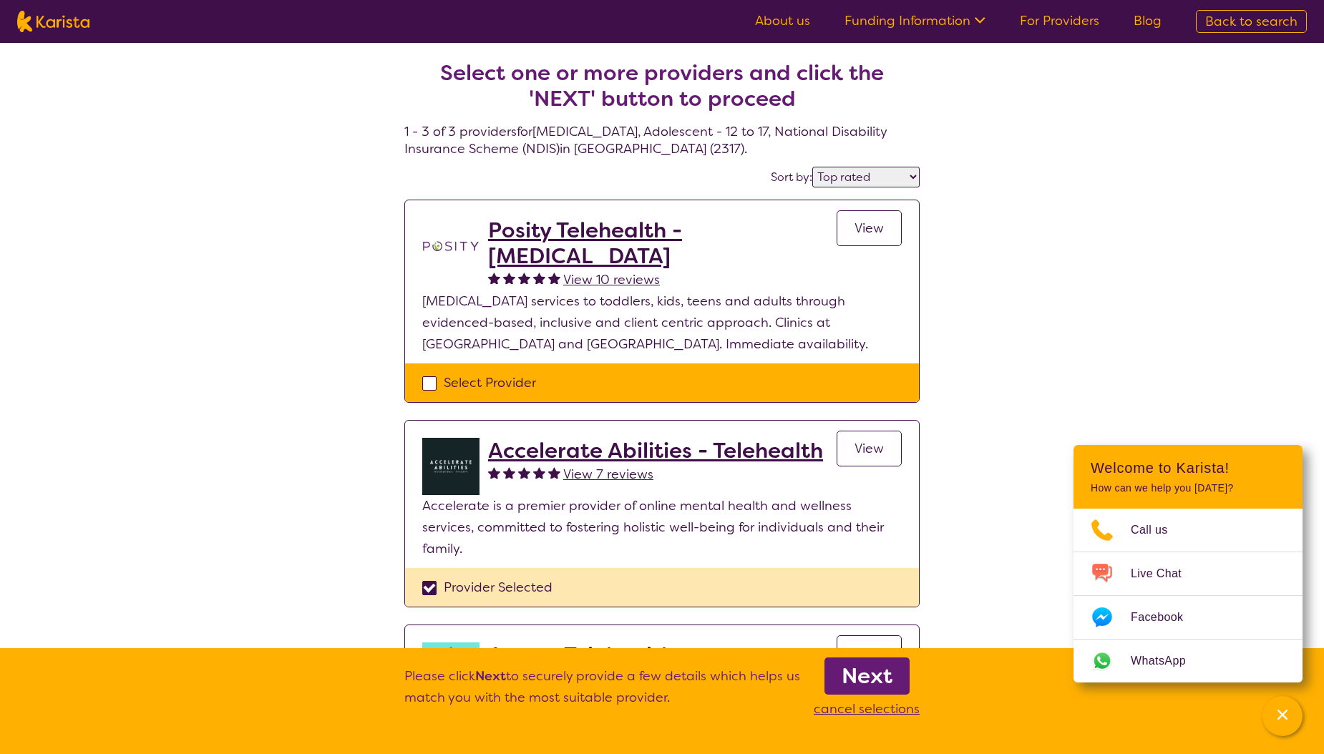
select select "NDIS"
